Goal: Task Accomplishment & Management: Use online tool/utility

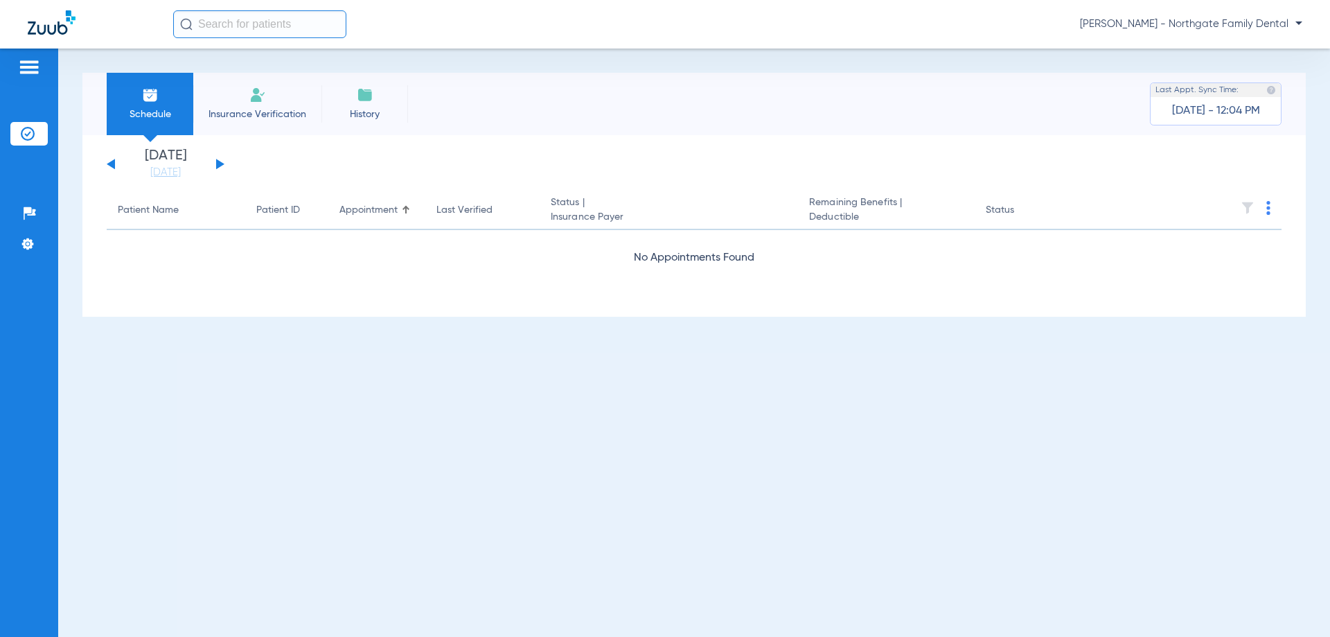
click at [222, 164] on button at bounding box center [220, 164] width 8 height 10
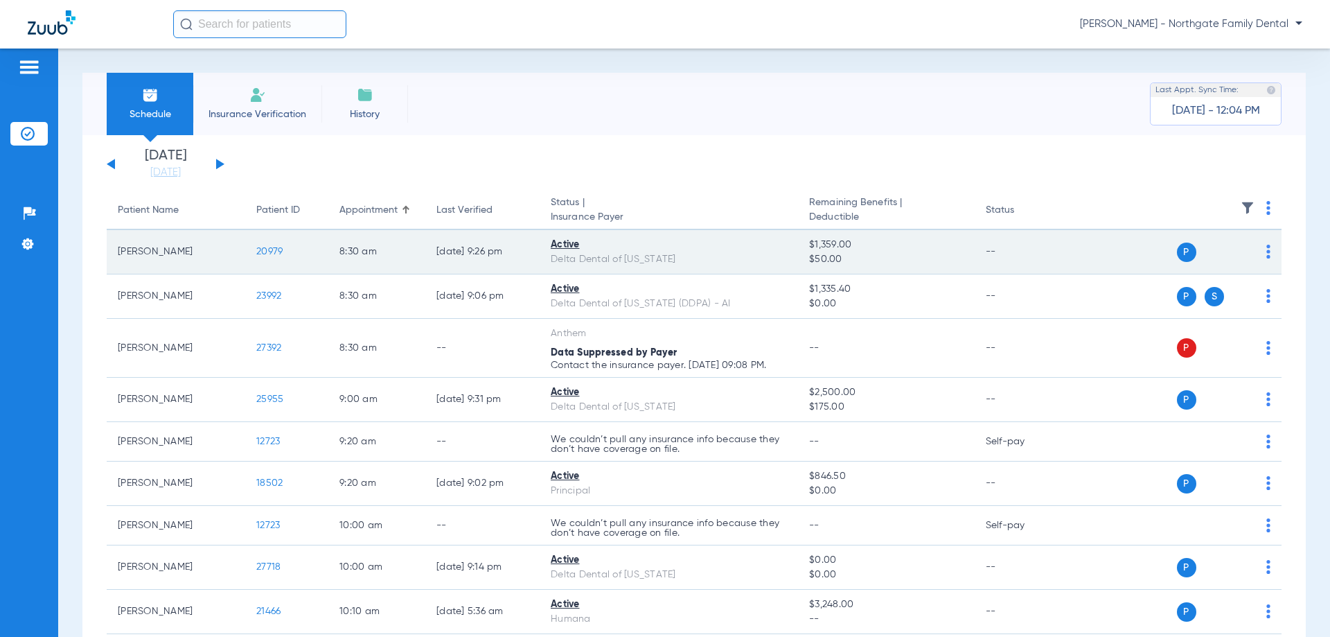
click at [277, 251] on span "20979" at bounding box center [269, 252] width 26 height 10
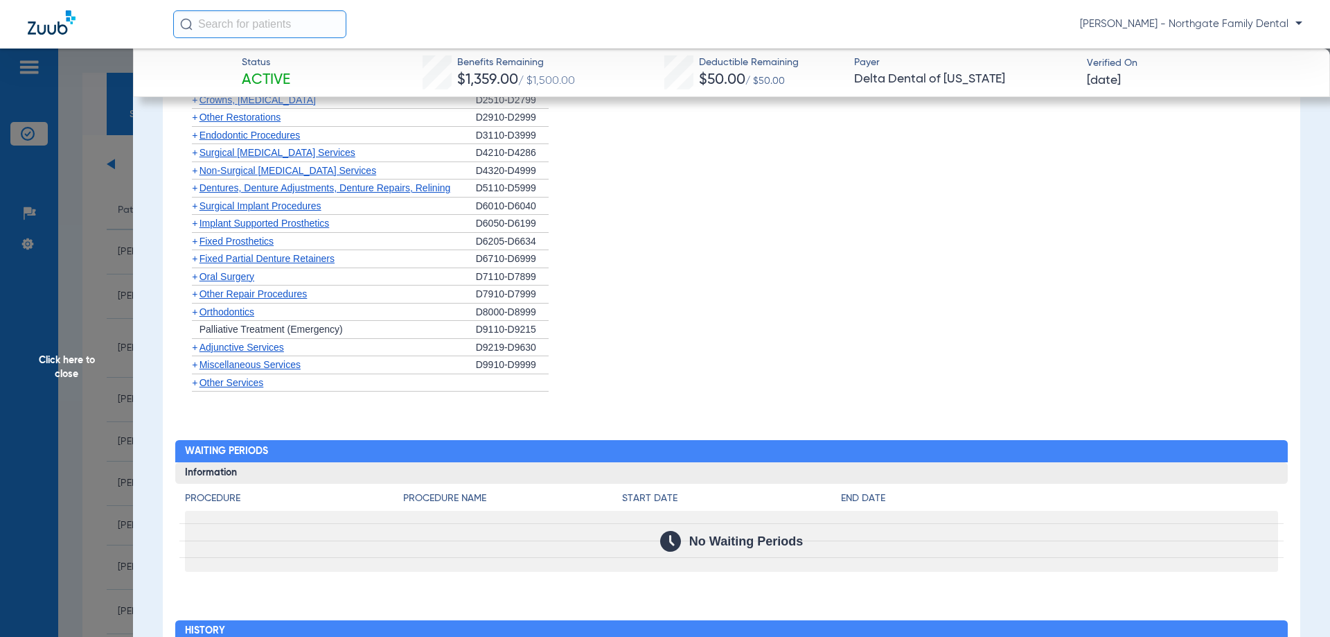
scroll to position [1450, 0]
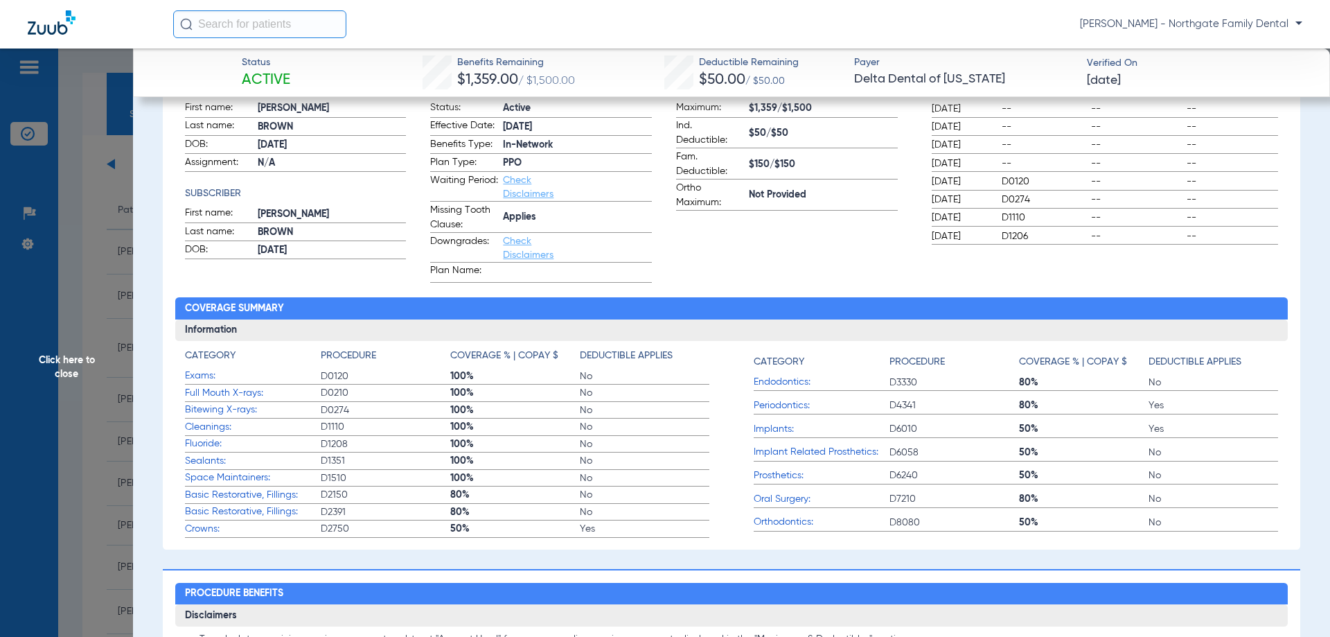
scroll to position [0, 0]
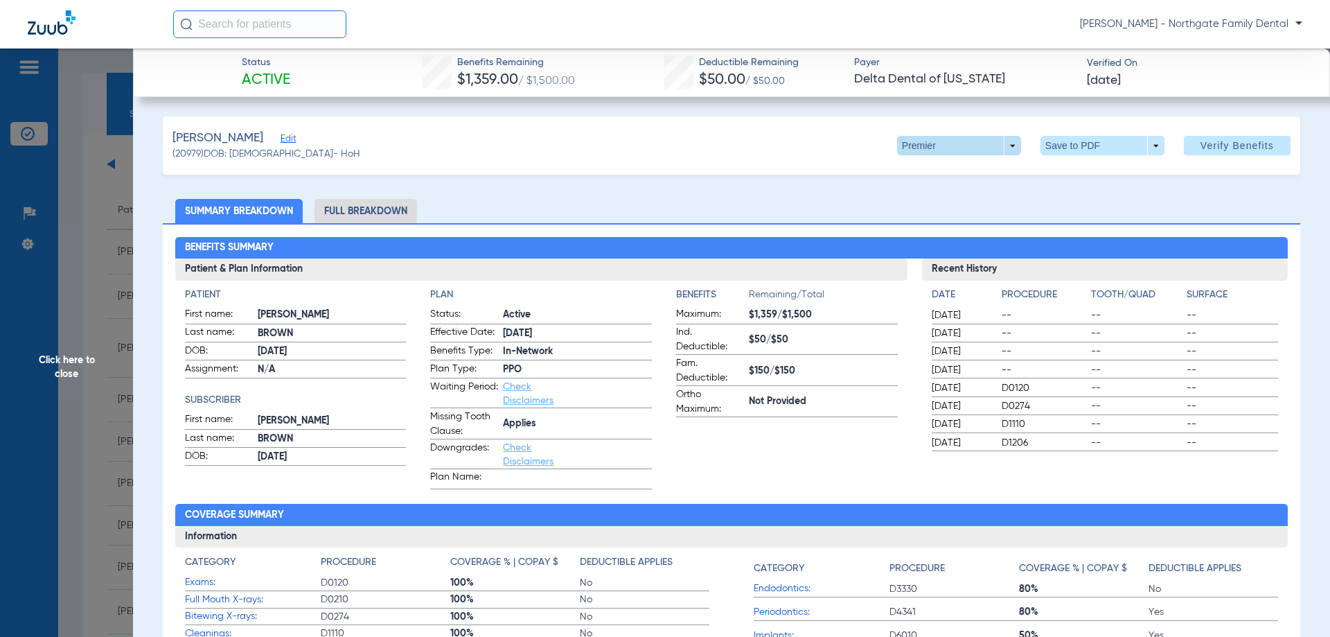
click at [1002, 144] on span at bounding box center [959, 145] width 124 height 19
click at [1002, 144] on div at bounding box center [665, 318] width 1330 height 637
click at [368, 215] on li "Full Breakdown" at bounding box center [365, 211] width 103 height 24
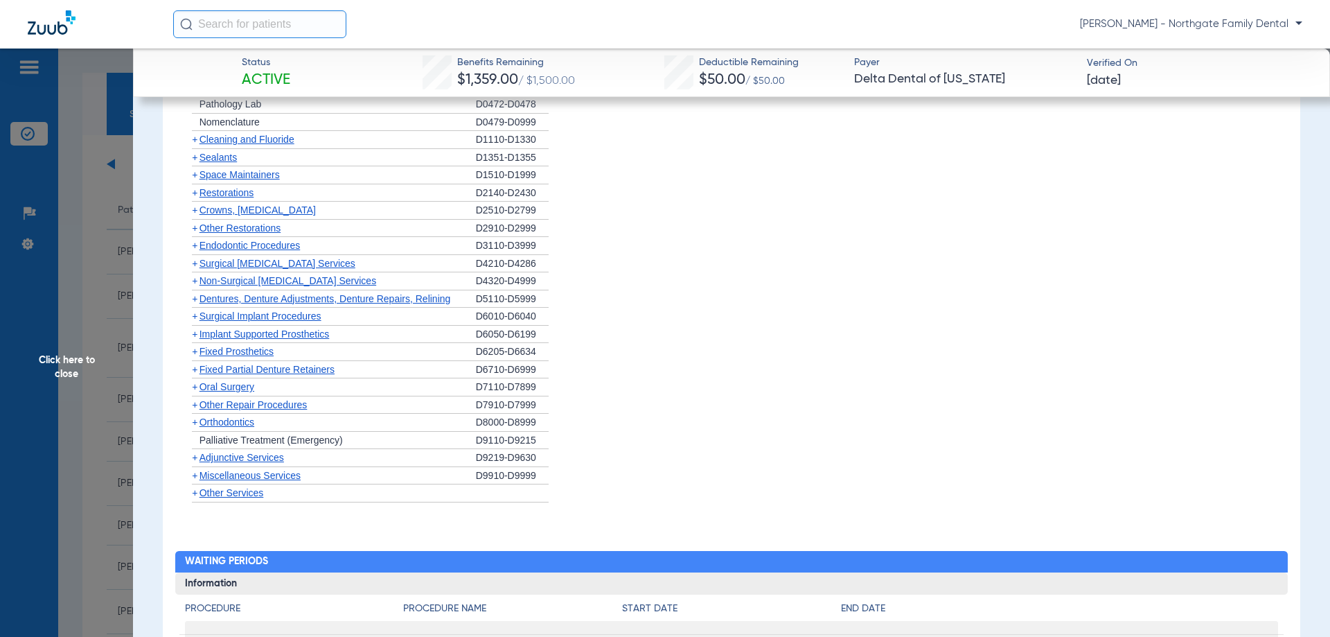
scroll to position [1147, 0]
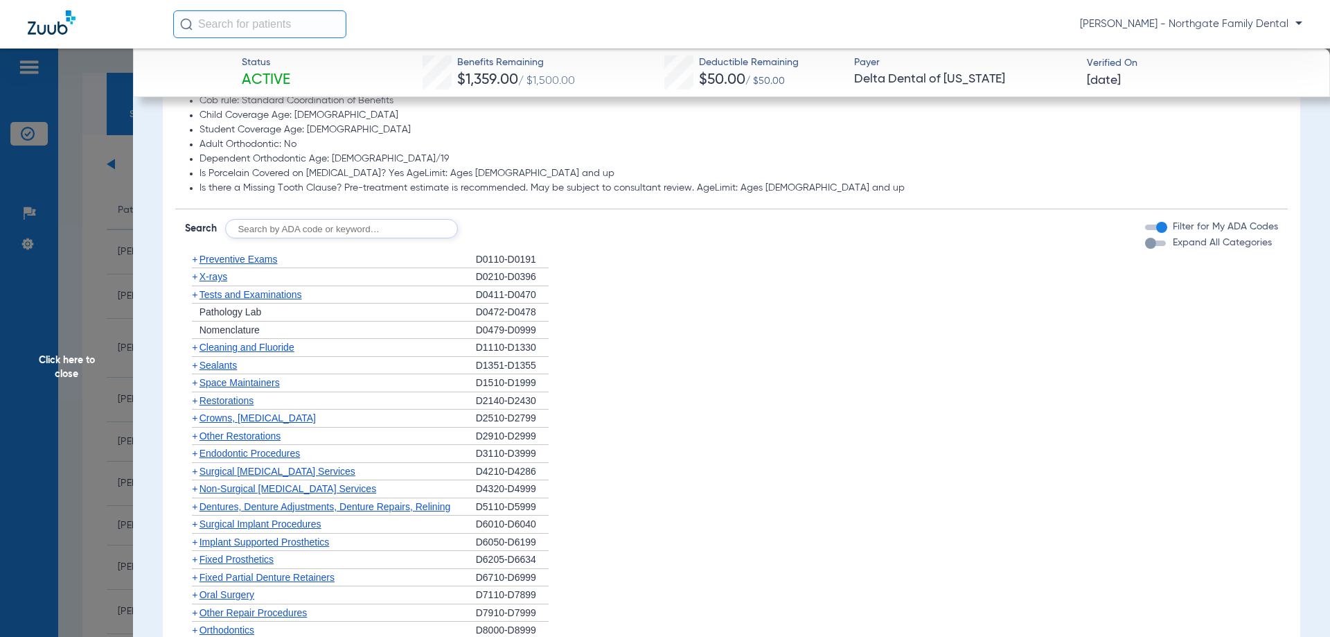
click at [193, 260] on span "+" at bounding box center [195, 259] width 6 height 11
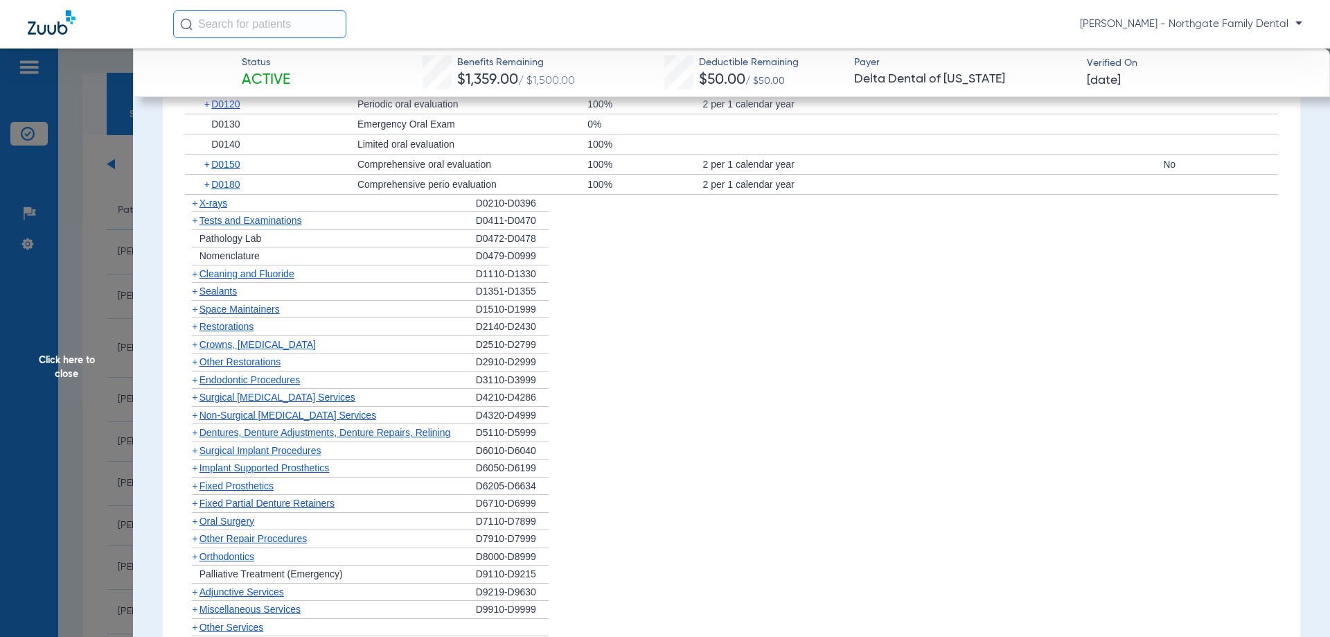
scroll to position [1355, 0]
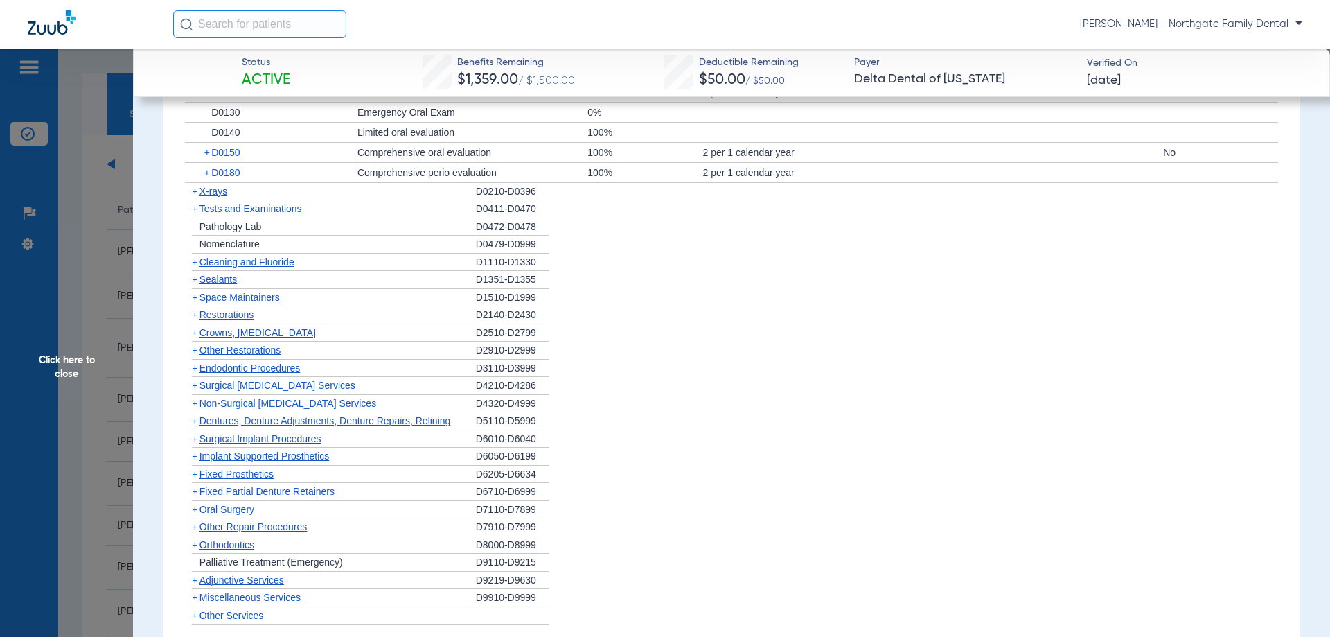
click at [192, 193] on span "+" at bounding box center [195, 191] width 6 height 11
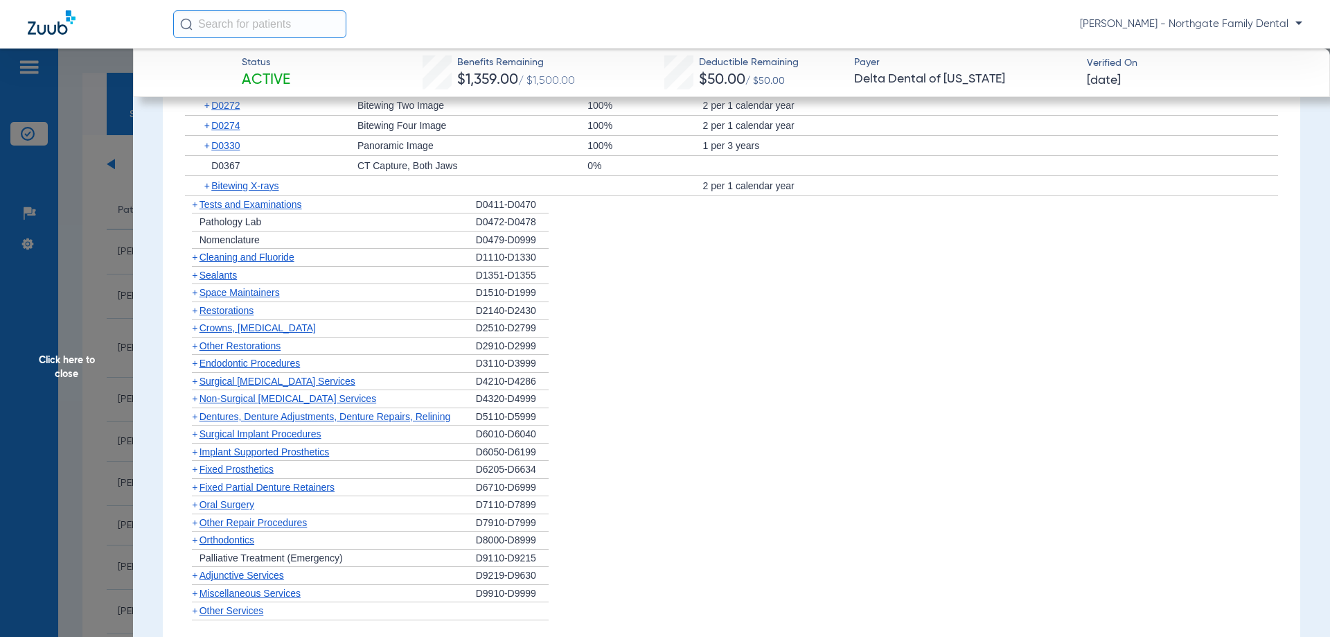
scroll to position [1563, 0]
click at [195, 203] on span "+" at bounding box center [195, 202] width 6 height 11
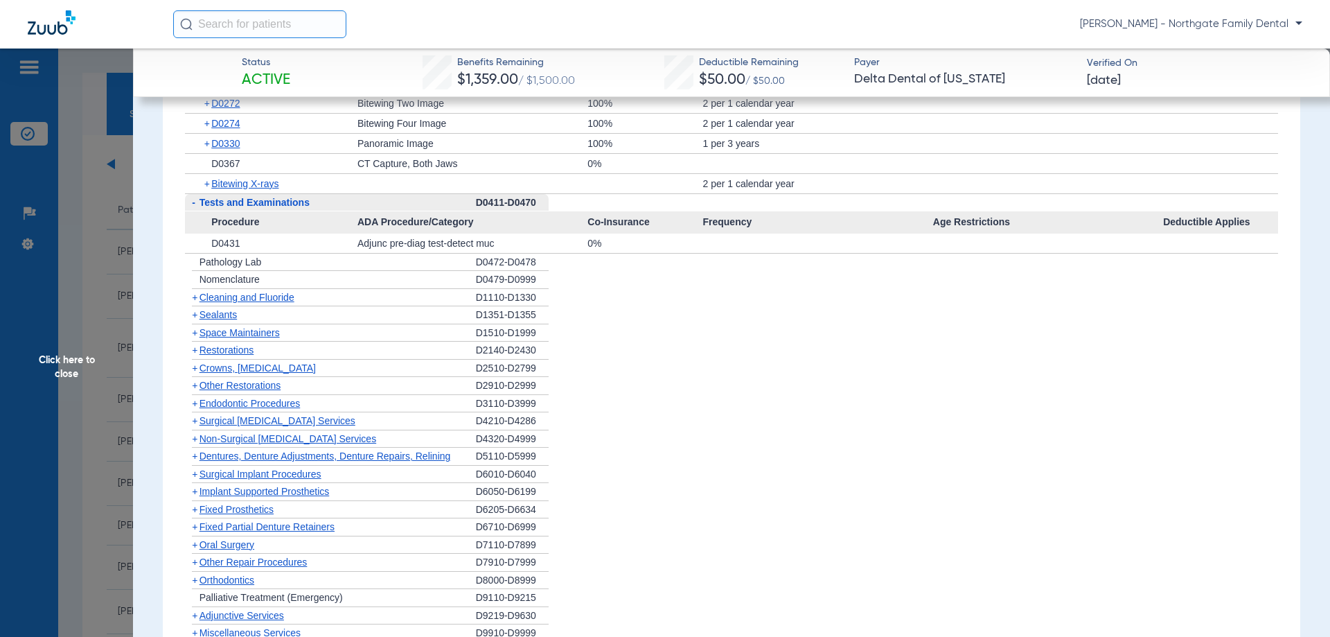
scroll to position [1562, 0]
click at [194, 297] on span "+" at bounding box center [195, 297] width 6 height 11
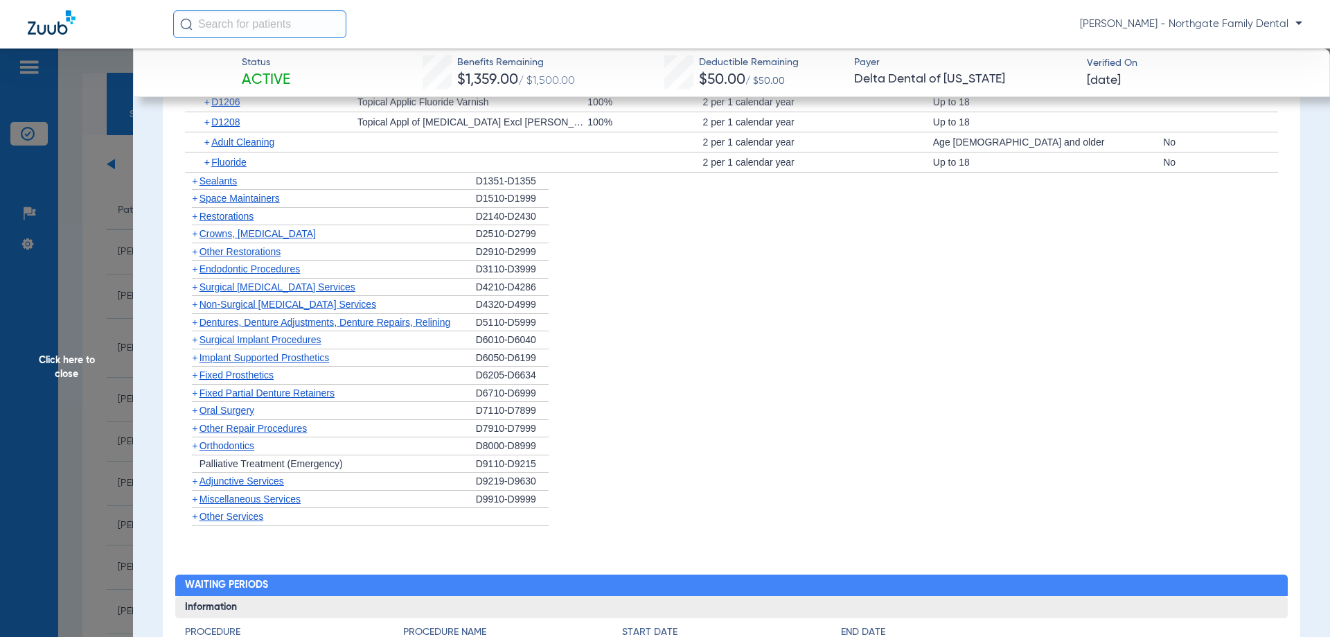
scroll to position [1839, 0]
click at [193, 181] on span "+" at bounding box center [195, 180] width 6 height 11
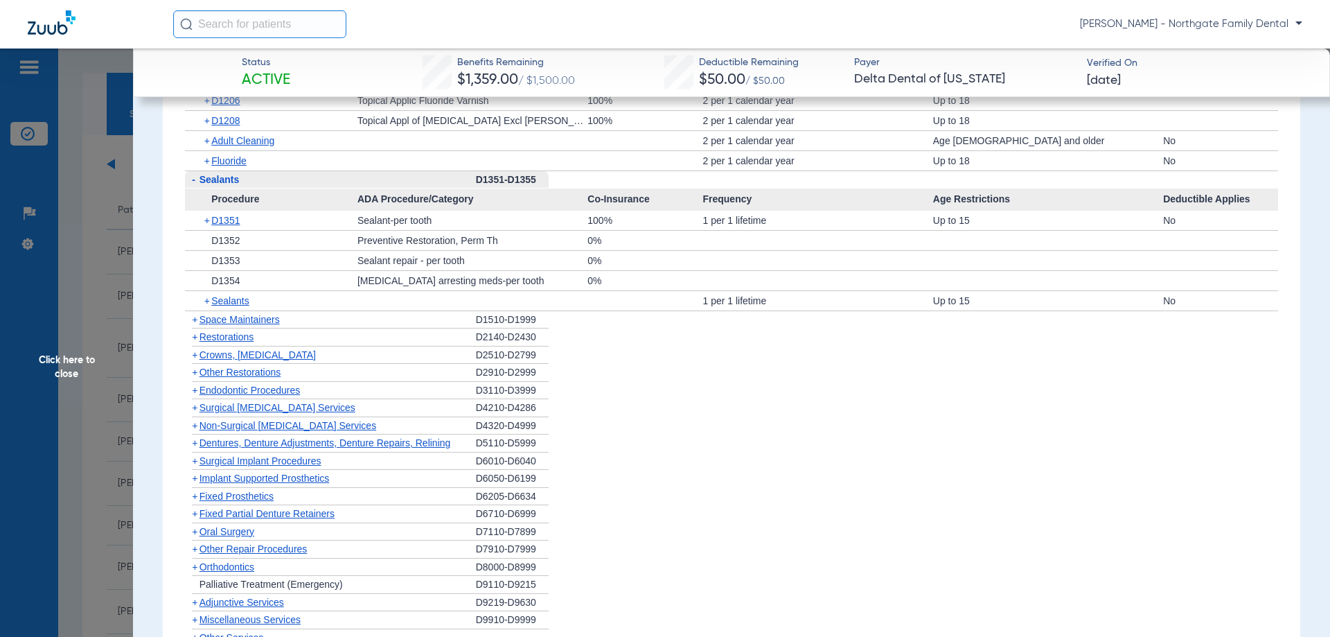
scroll to position [1838, 0]
click at [192, 319] on span "+" at bounding box center [195, 319] width 6 height 11
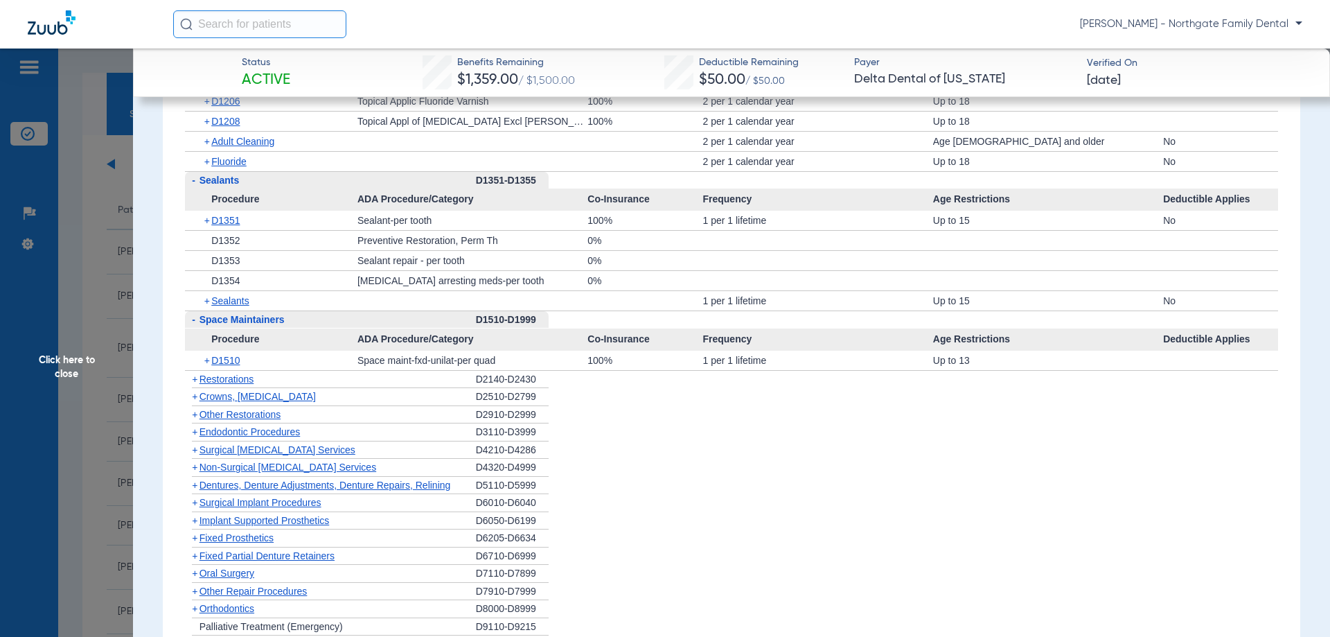
scroll to position [1908, 0]
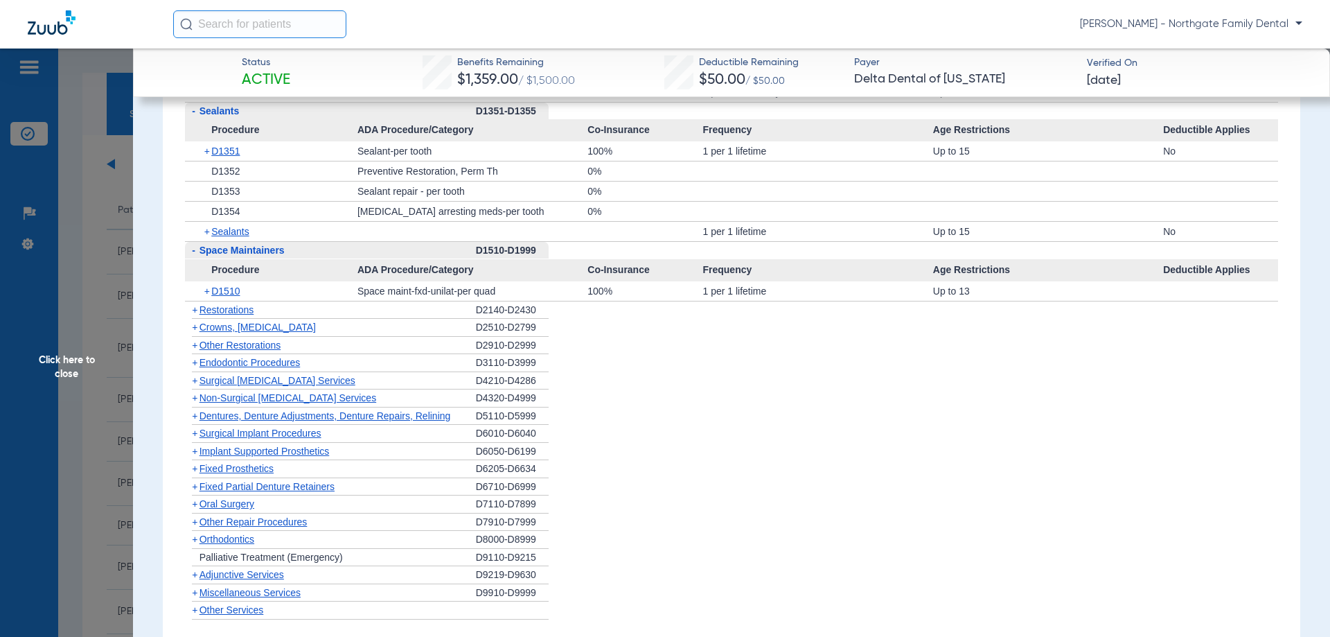
click at [193, 305] on span "+" at bounding box center [195, 309] width 6 height 11
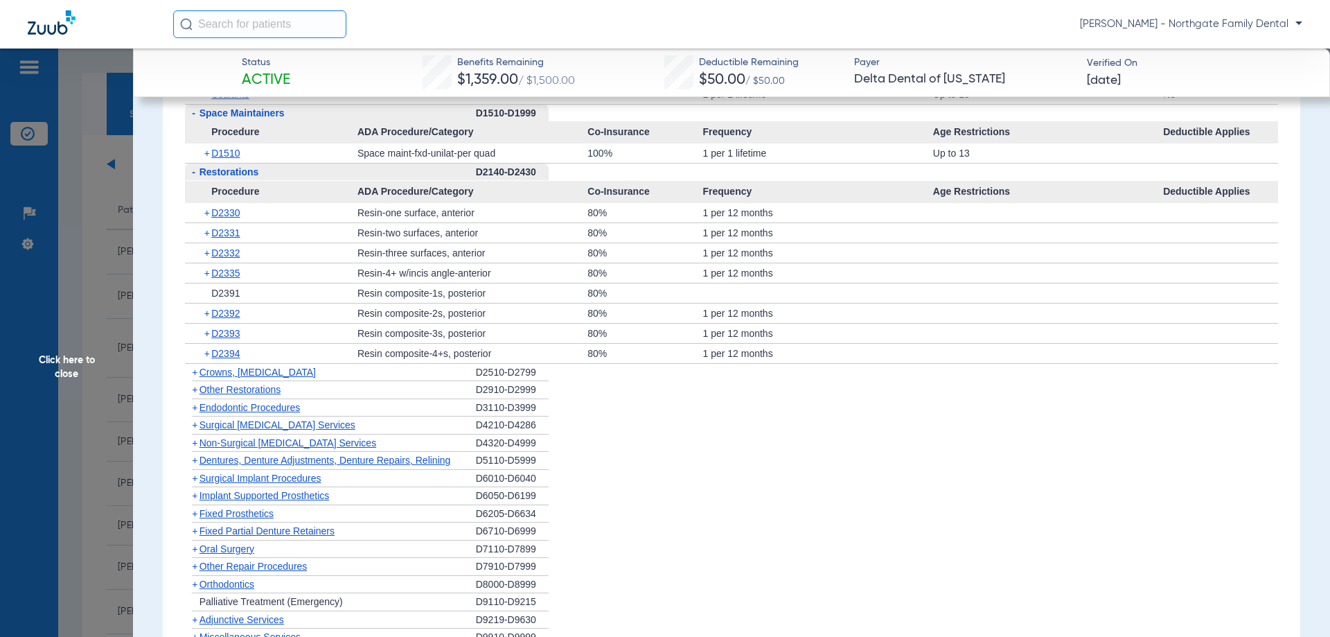
scroll to position [2115, 0]
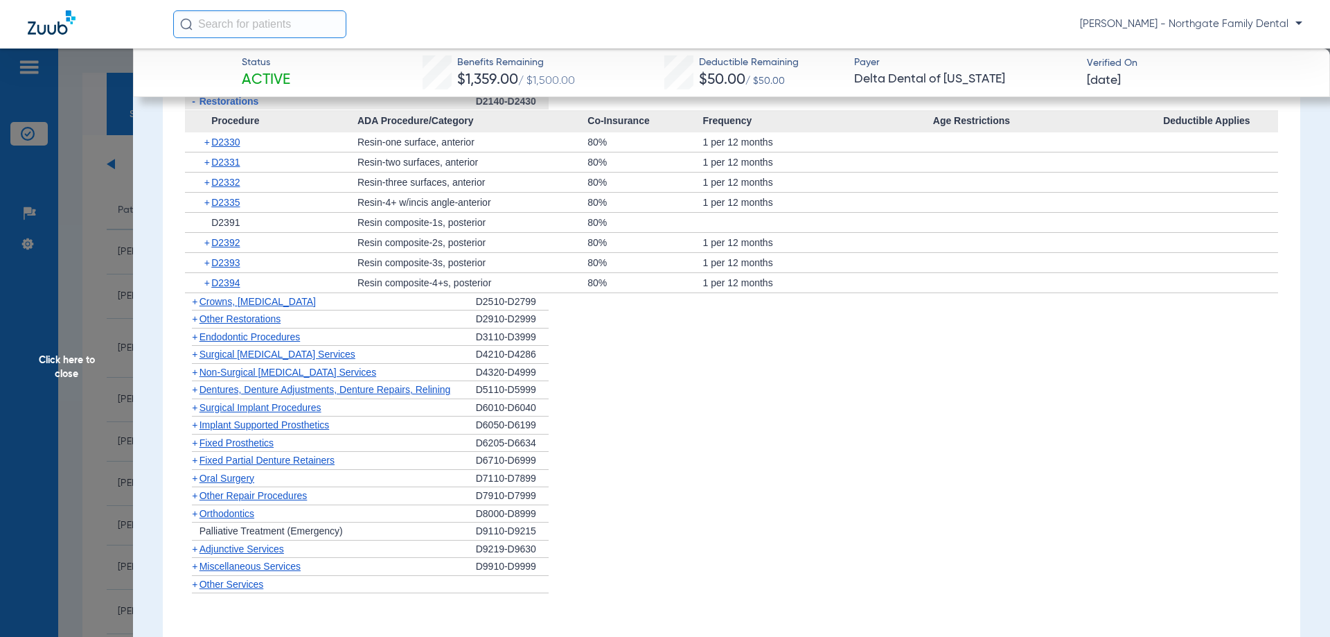
click at [193, 303] on span "+" at bounding box center [195, 301] width 6 height 11
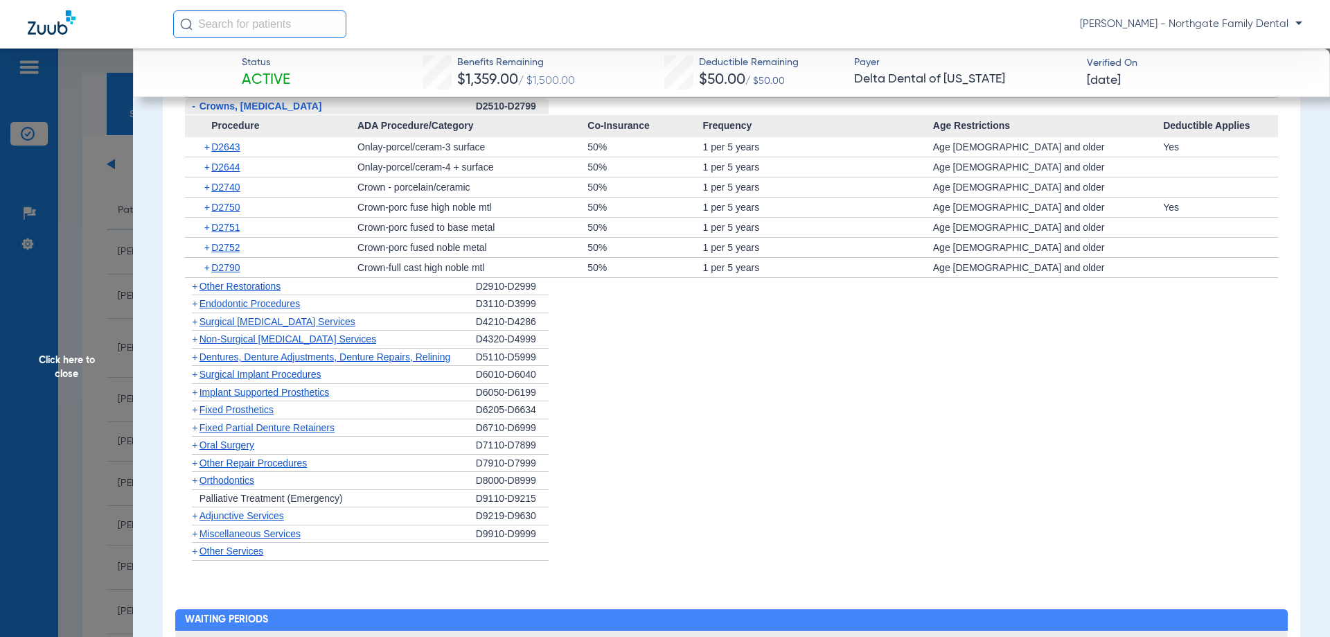
scroll to position [2323, 0]
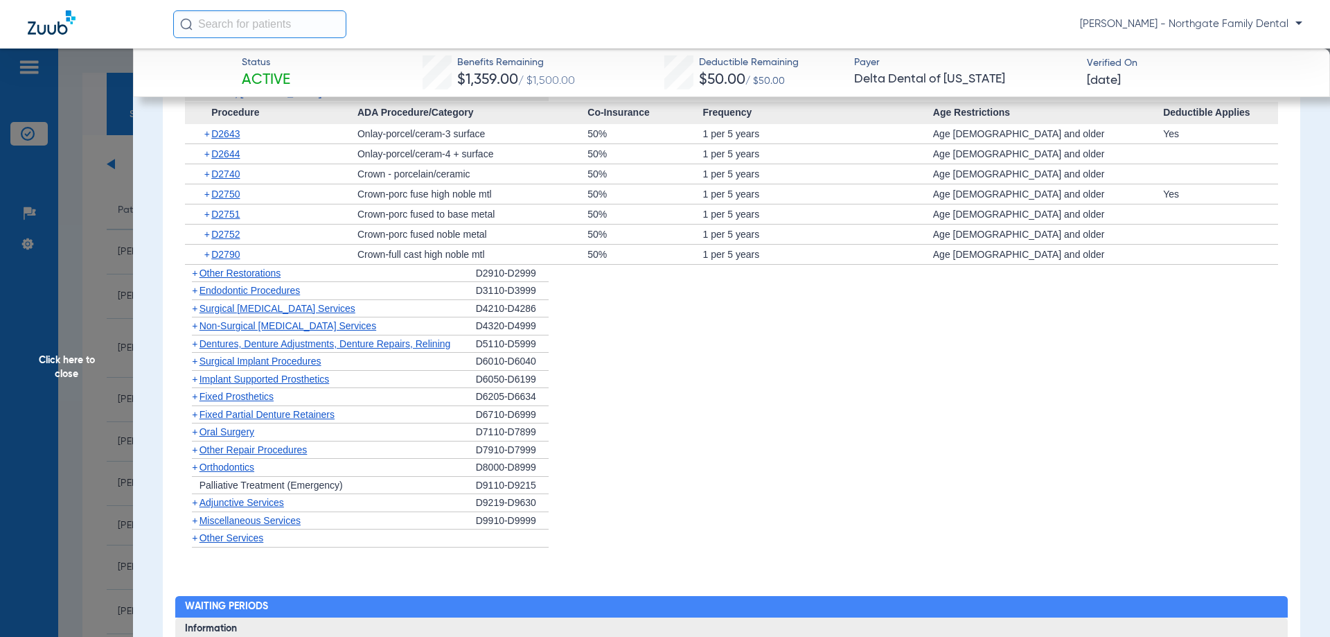
click at [197, 272] on span "+" at bounding box center [195, 272] width 6 height 11
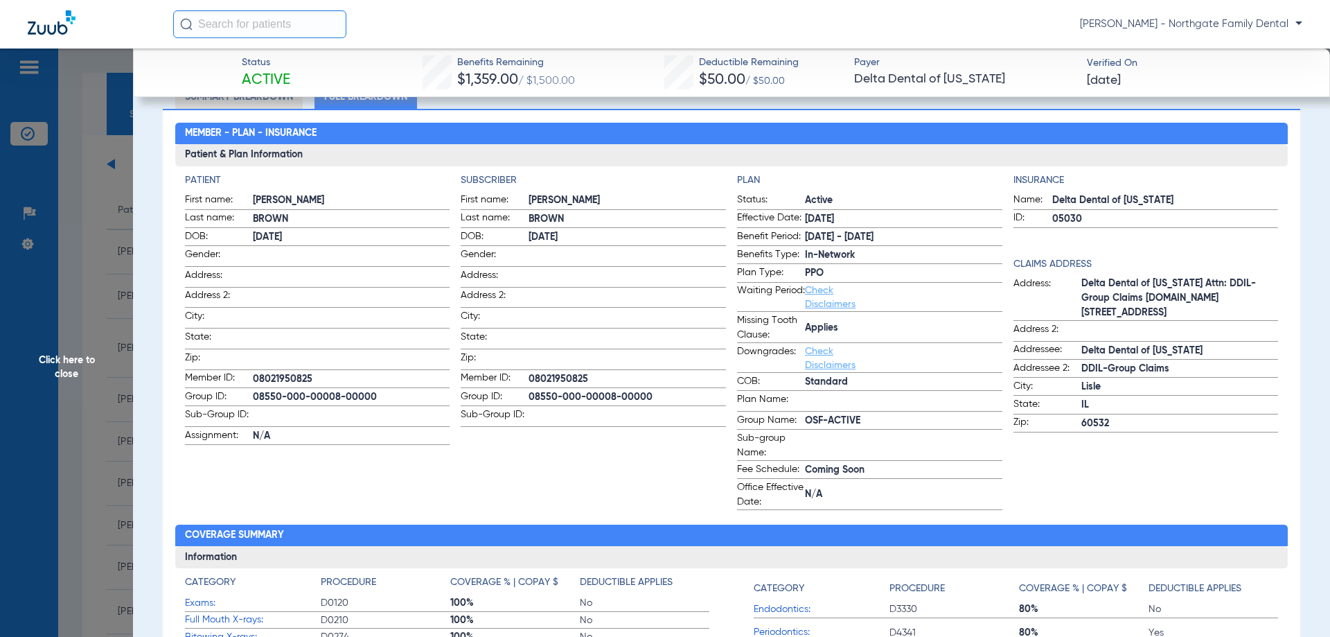
scroll to position [0, 0]
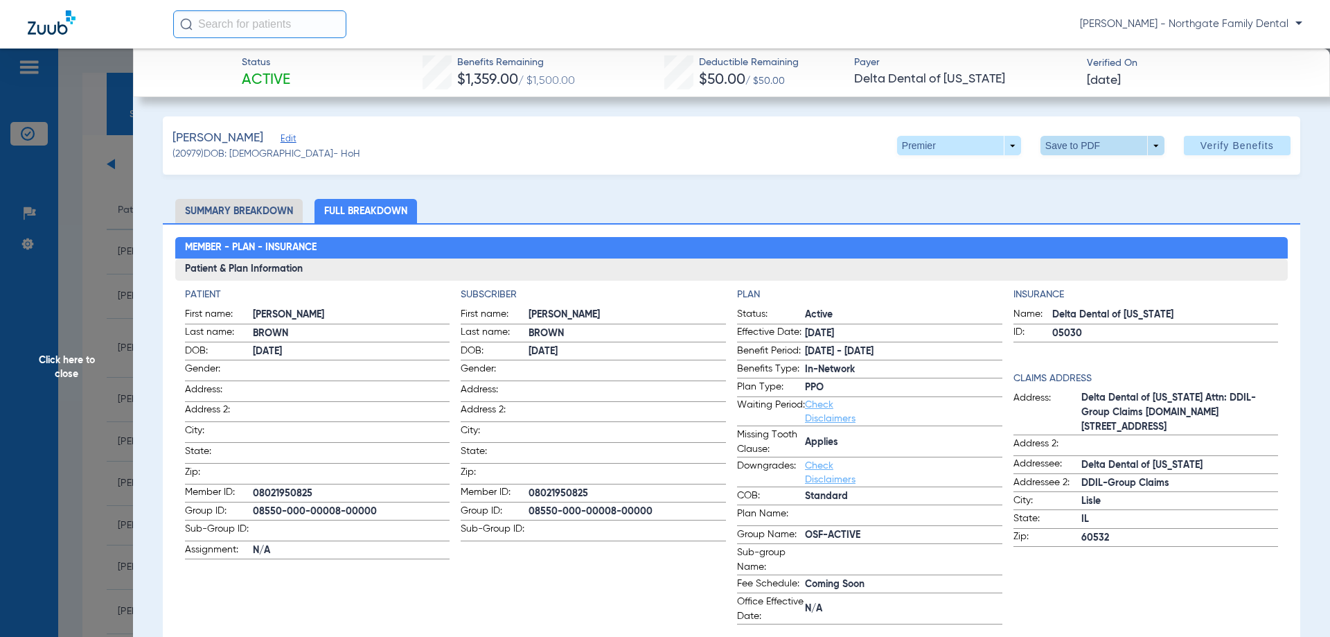
click at [1105, 148] on span at bounding box center [1101, 145] width 33 height 33
click at [1105, 148] on div at bounding box center [665, 318] width 1330 height 637
click at [1086, 214] on ul "Summary Breakdown Full Breakdown" at bounding box center [731, 211] width 1137 height 24
click at [1223, 147] on span "Verify Benefits" at bounding box center [1236, 145] width 73 height 11
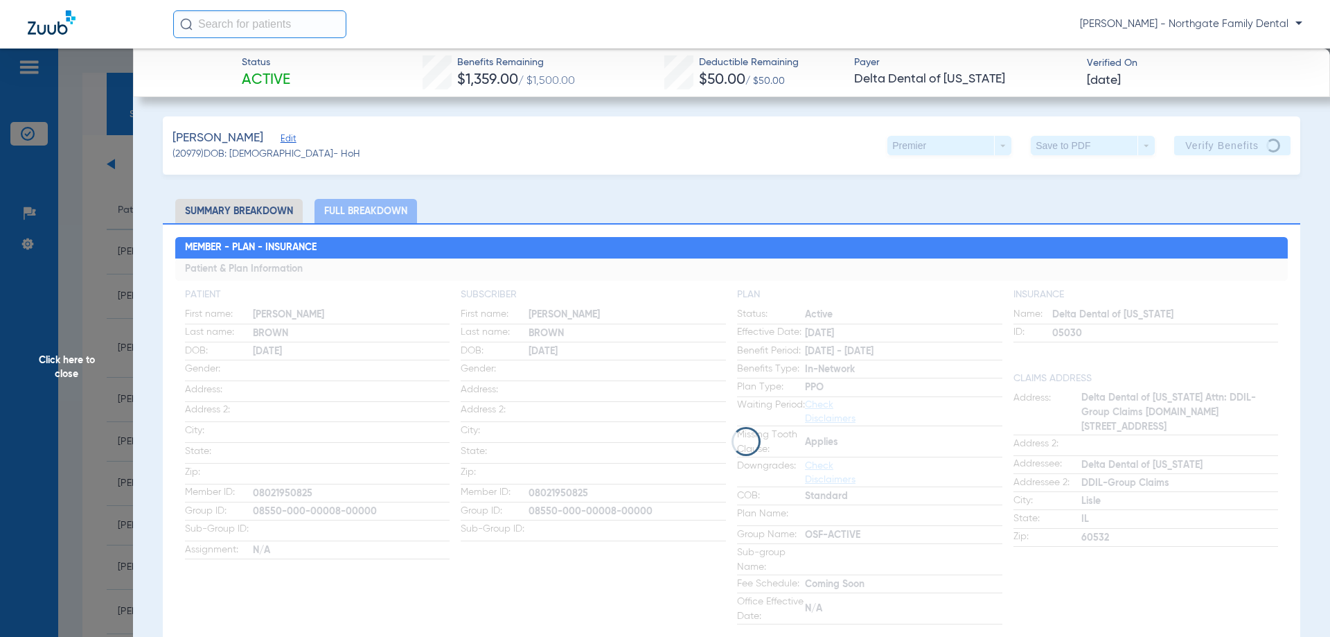
click at [801, 207] on ul "Summary Breakdown Full Breakdown" at bounding box center [731, 211] width 1137 height 24
click at [507, 396] on app-loading-indicator at bounding box center [731, 441] width 1113 height 366
click at [69, 337] on span "Click here to close" at bounding box center [66, 366] width 133 height 637
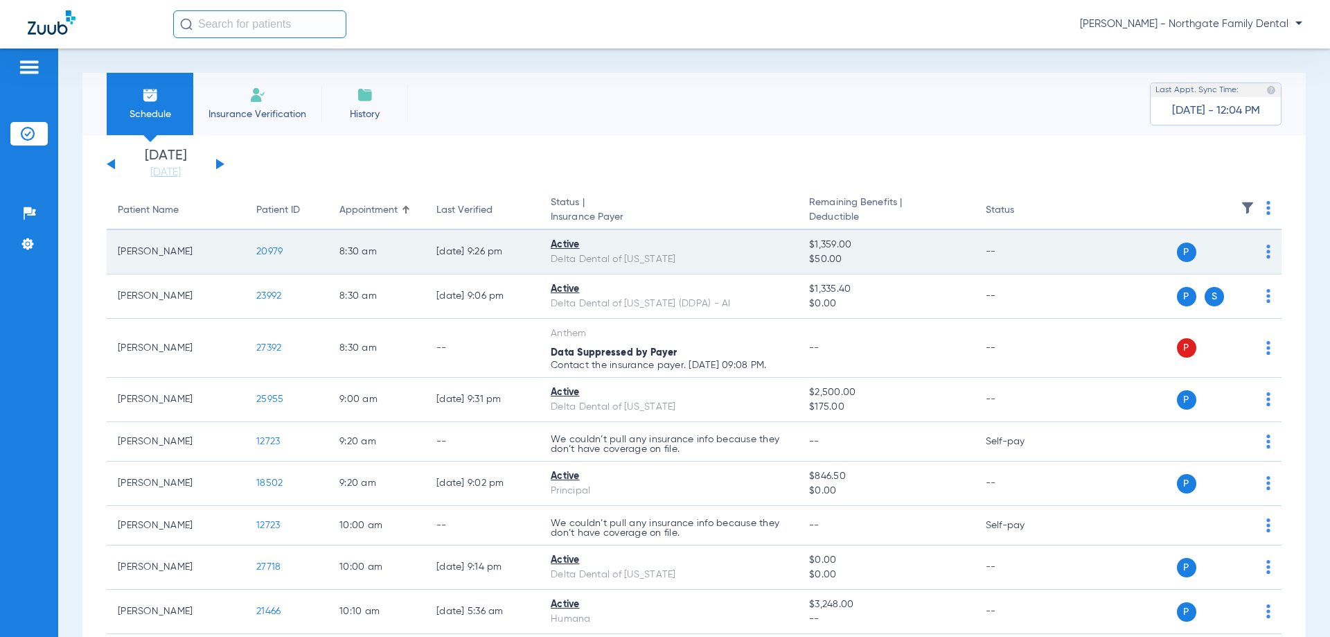
click at [1177, 251] on span "P" at bounding box center [1186, 251] width 19 height 19
click at [1261, 255] on td "P S" at bounding box center [1175, 252] width 214 height 44
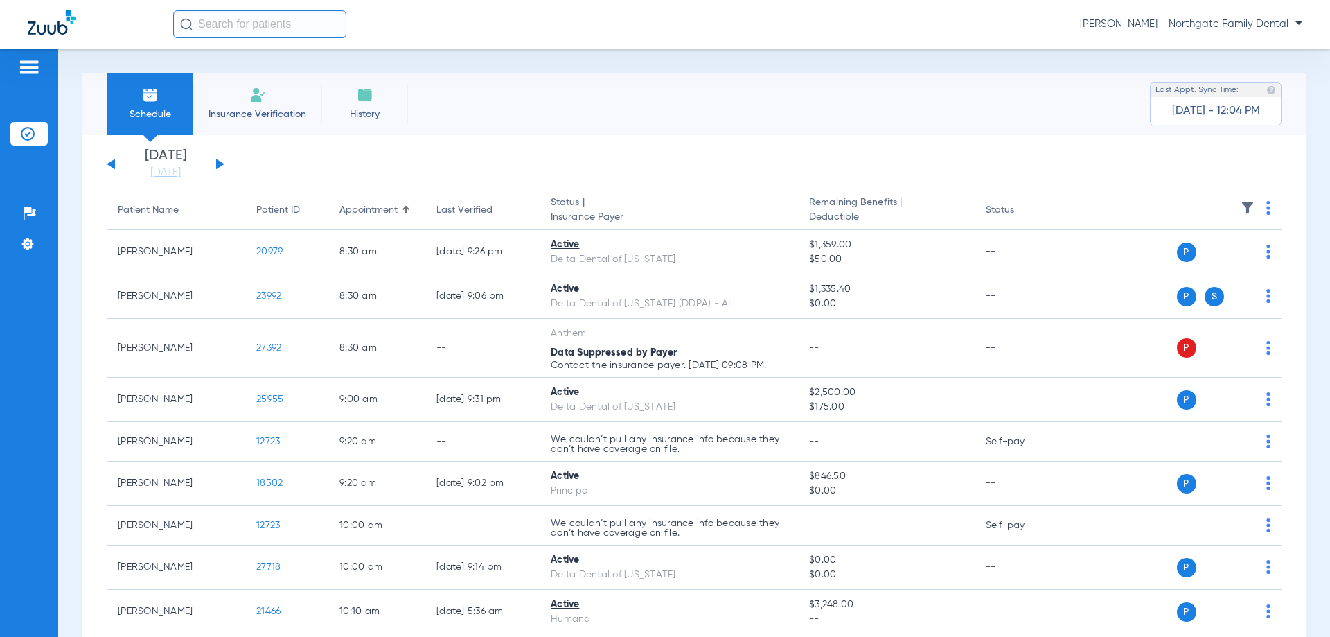
click at [595, 86] on div "Schedule Insurance Verification History Last Appt. Sync Time: [DATE] - 12:04 PM" at bounding box center [693, 104] width 1223 height 62
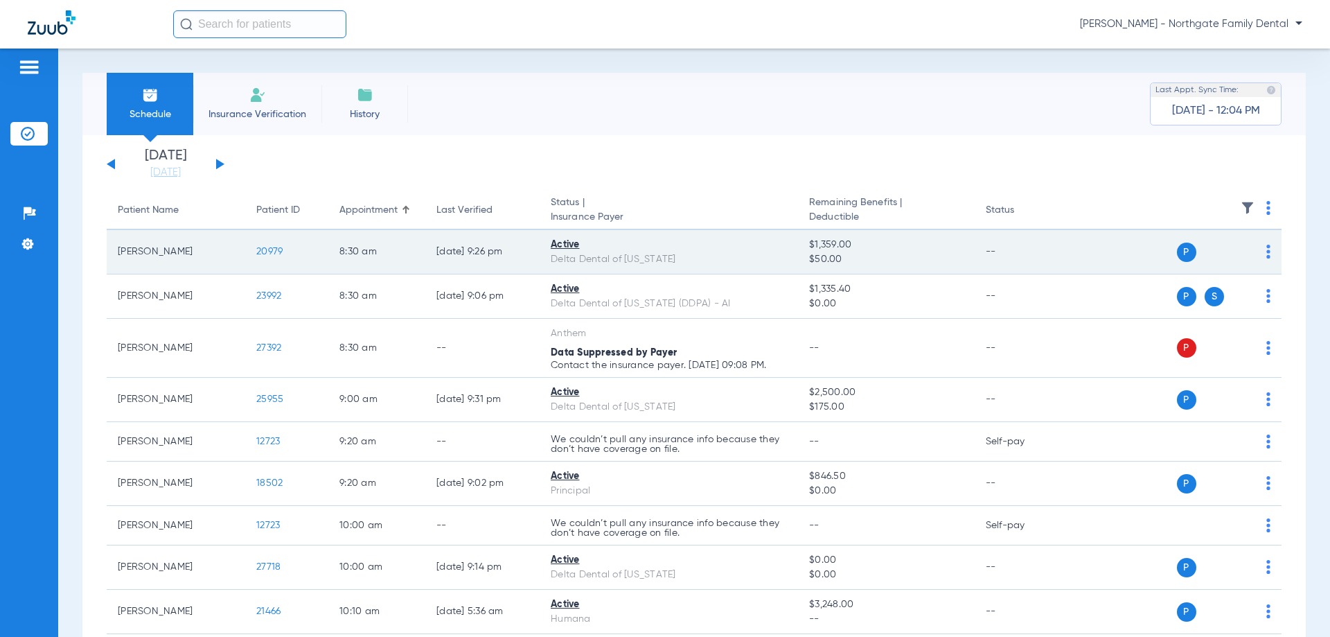
click at [267, 247] on span "20979" at bounding box center [269, 252] width 26 height 10
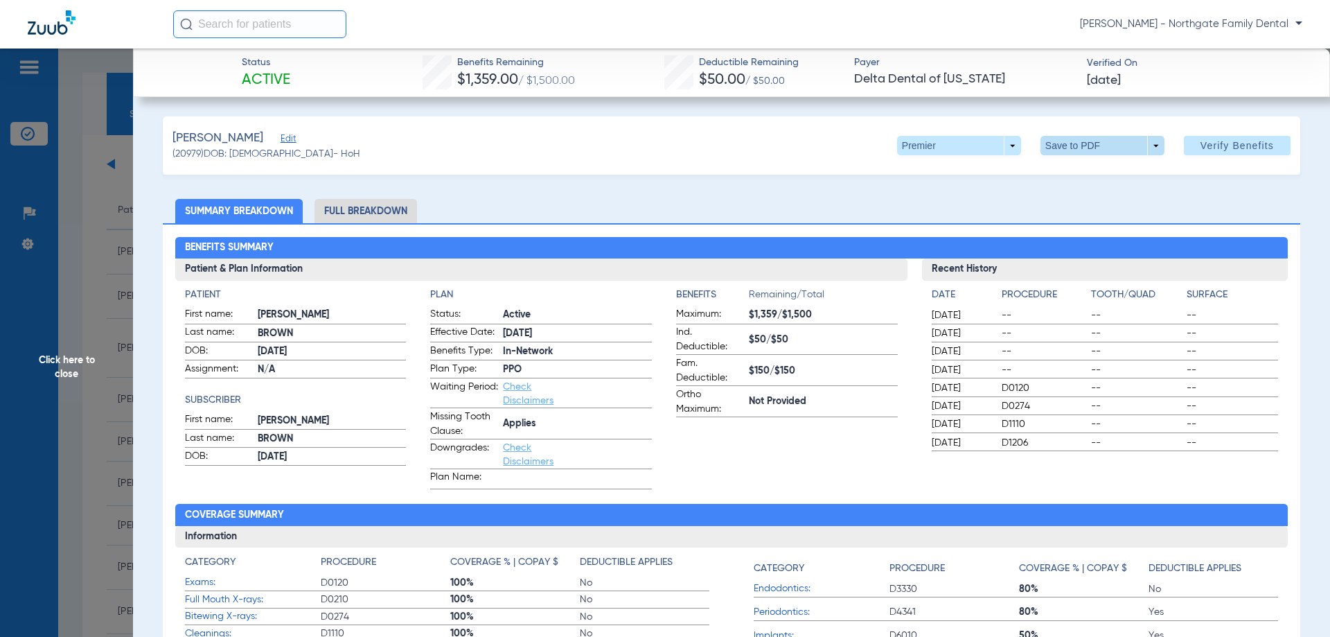
click at [1145, 143] on span at bounding box center [1102, 145] width 124 height 19
click at [1145, 143] on div at bounding box center [665, 318] width 1330 height 637
click at [1227, 141] on span "Verify Benefits" at bounding box center [1236, 145] width 73 height 11
